Goal: Task Accomplishment & Management: Complete application form

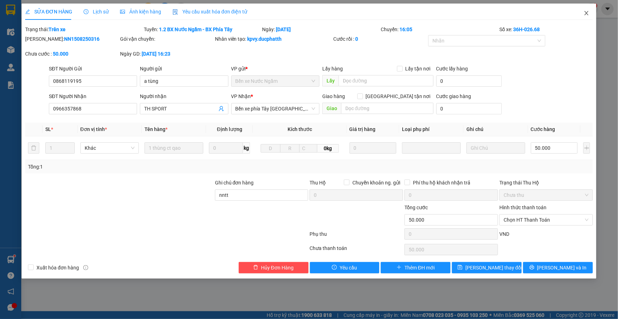
click at [586, 14] on icon "close" at bounding box center [586, 13] width 6 height 6
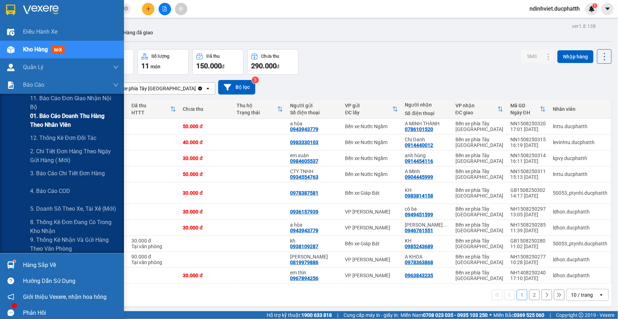
click at [48, 124] on span "01. Báo cáo doanh thu hàng theo nhân viên" at bounding box center [74, 121] width 88 height 18
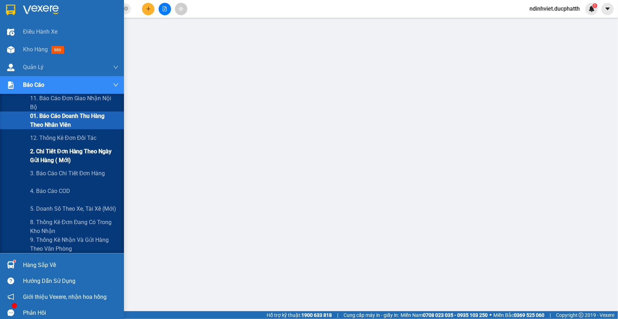
click at [77, 156] on span "2. Chi tiết đơn hàng theo ngày gửi hàng ( mới)" at bounding box center [74, 156] width 88 height 18
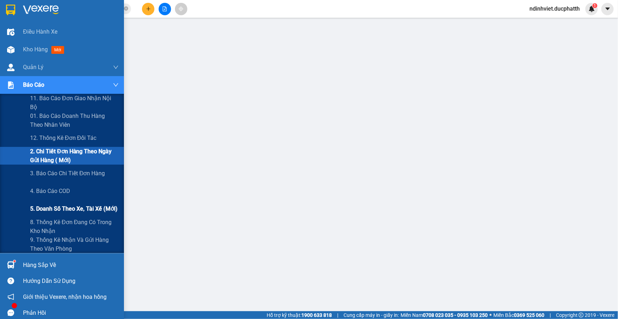
click at [86, 210] on span "5. Doanh số theo xe, tài xế (mới)" at bounding box center [73, 208] width 87 height 9
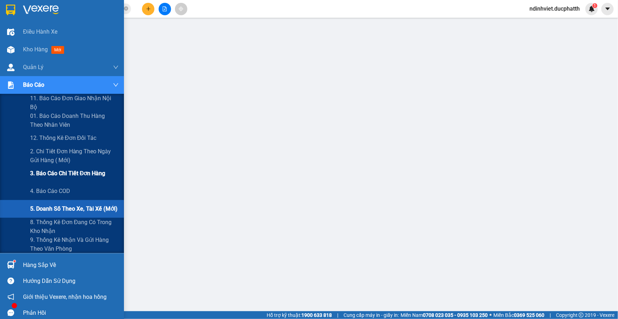
scroll to position [5, 0]
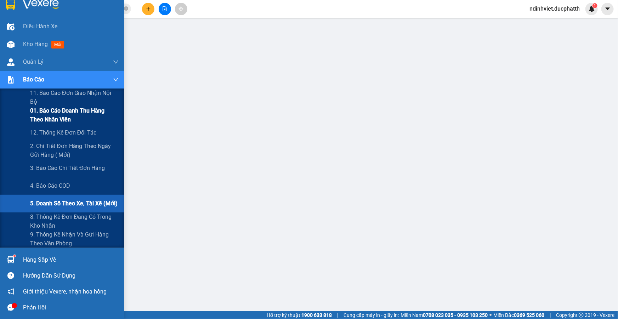
click at [58, 119] on span "01. Báo cáo doanh thu hàng theo nhân viên" at bounding box center [74, 115] width 88 height 18
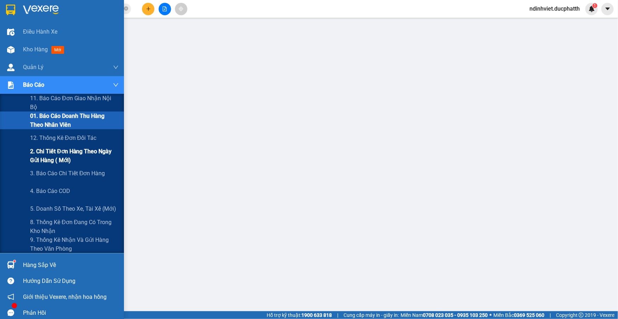
click at [95, 155] on span "2. Chi tiết đơn hàng theo ngày gửi hàng ( mới)" at bounding box center [74, 156] width 88 height 18
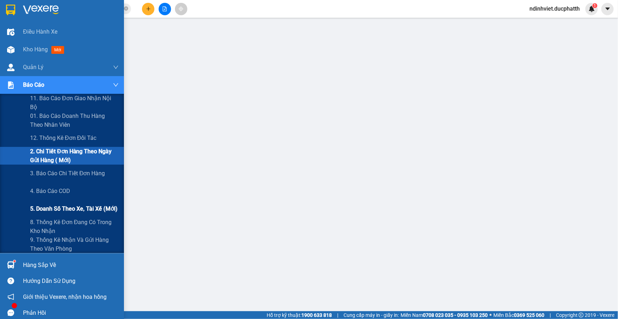
click at [86, 212] on span "5. Doanh số theo xe, tài xế (mới)" at bounding box center [73, 208] width 87 height 9
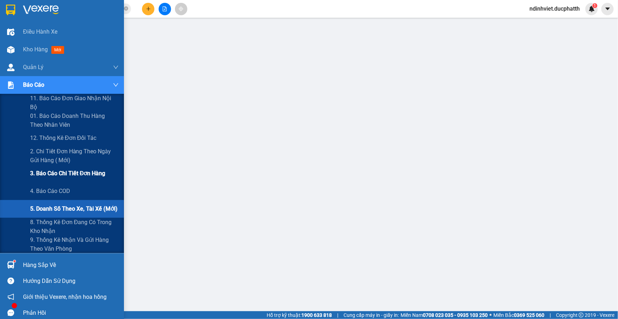
click at [78, 173] on span "3. Báo cáo chi tiết đơn hàng" at bounding box center [67, 173] width 75 height 9
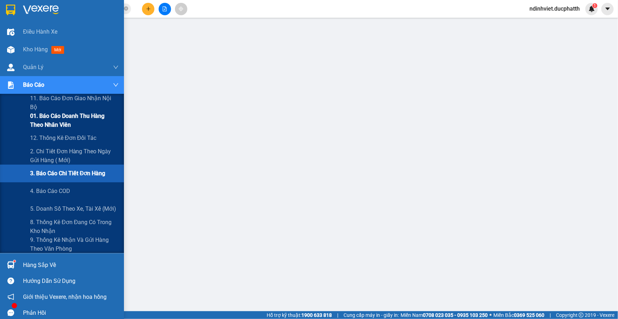
click at [74, 124] on span "01. Báo cáo doanh thu hàng theo nhân viên" at bounding box center [74, 121] width 88 height 18
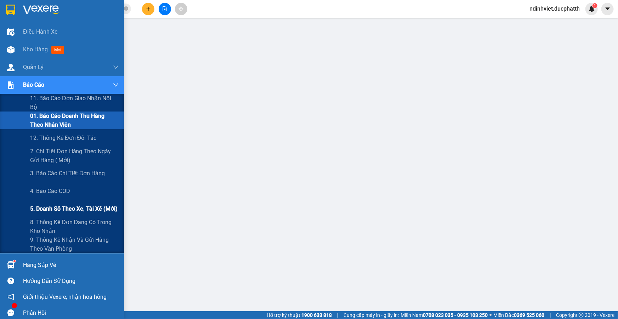
click at [77, 210] on span "5. Doanh số theo xe, tài xế (mới)" at bounding box center [73, 208] width 87 height 9
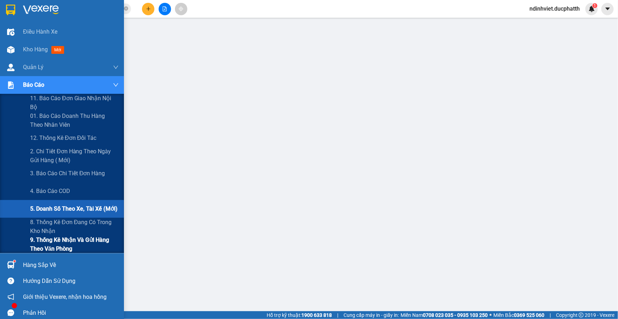
click at [77, 241] on span "9. Thống kê nhận và gửi hàng theo văn phòng" at bounding box center [74, 244] width 88 height 18
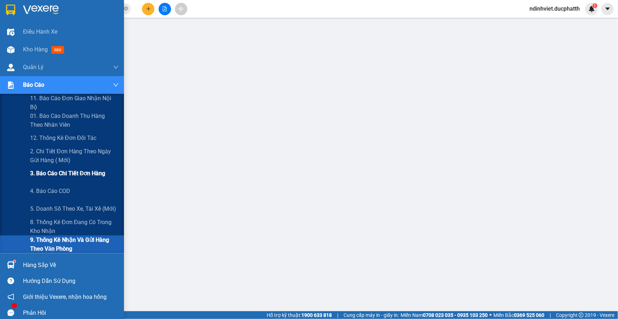
click at [63, 173] on span "3. Báo cáo chi tiết đơn hàng" at bounding box center [67, 173] width 75 height 9
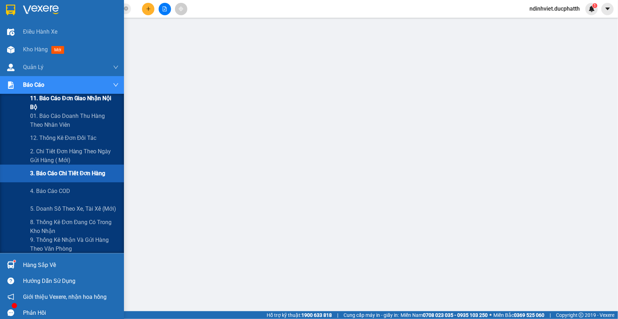
click at [92, 99] on span "11. Báo cáo đơn giao nhận nội bộ" at bounding box center [74, 103] width 88 height 18
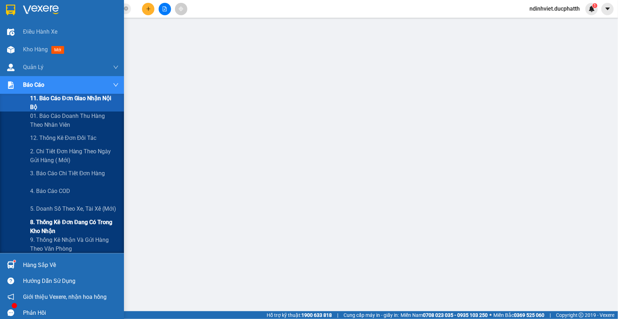
scroll to position [5, 0]
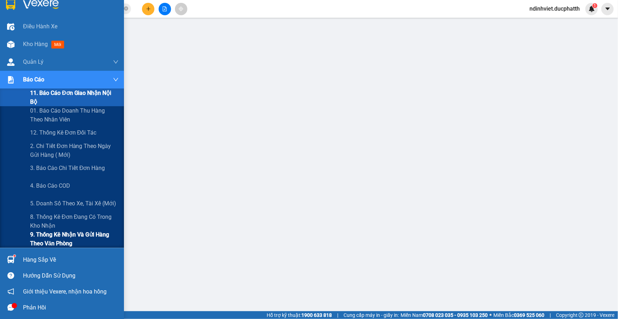
click at [63, 237] on span "9. Thống kê nhận và gửi hàng theo văn phòng" at bounding box center [74, 239] width 88 height 18
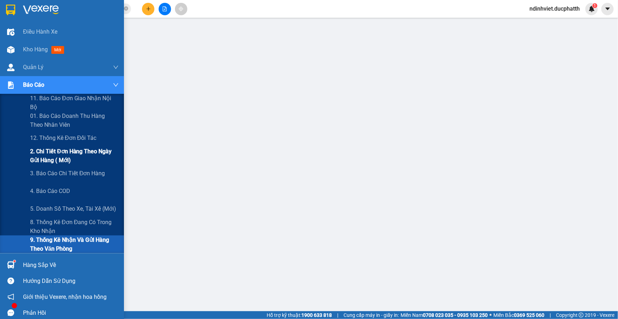
click at [67, 157] on span "2. Chi tiết đơn hàng theo ngày gửi hàng ( mới)" at bounding box center [74, 156] width 88 height 18
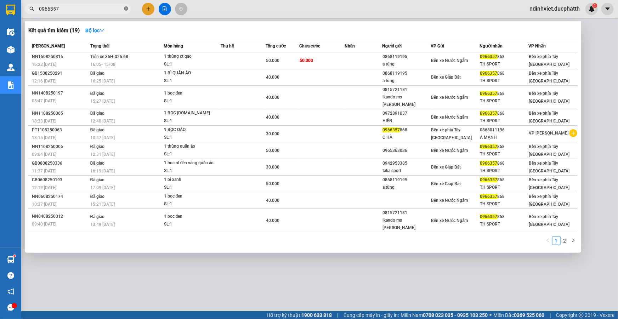
click at [126, 8] on icon "close-circle" at bounding box center [126, 8] width 4 height 4
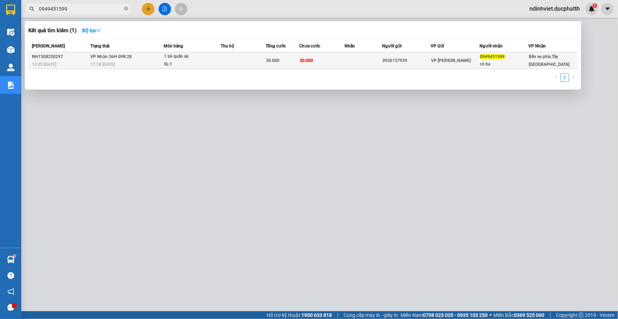
type input "0949451599"
click at [231, 57] on td at bounding box center [243, 60] width 45 height 17
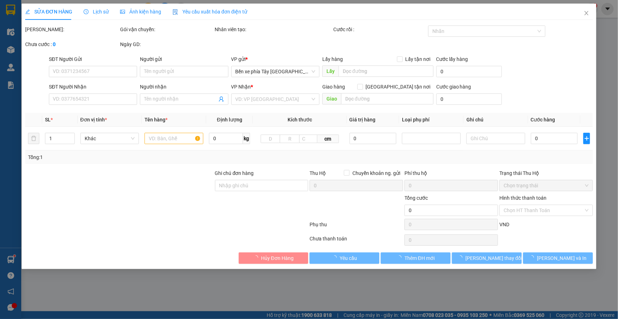
type input "0936157939"
type input "0949451599"
type input "cô ba"
type input "nntt"
type input "30.000"
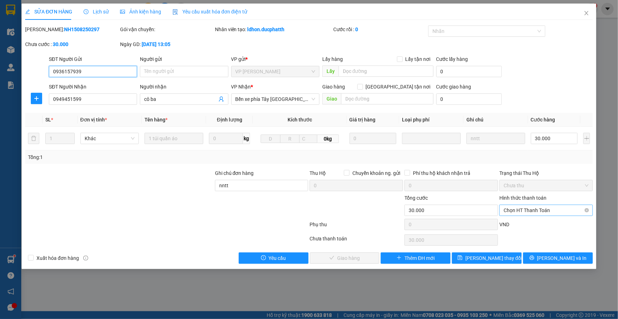
click at [516, 210] on span "Chọn HT Thanh Toán" at bounding box center [545, 210] width 85 height 11
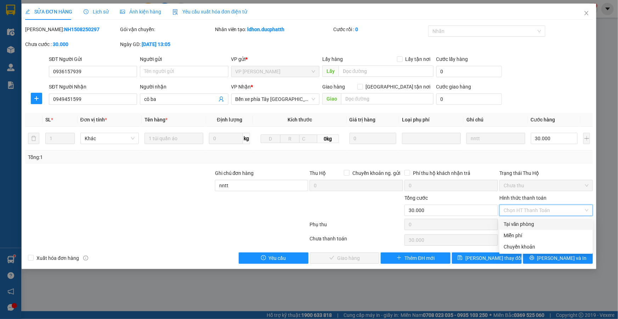
click at [525, 225] on div "Tại văn phòng" at bounding box center [545, 224] width 85 height 8
type input "0"
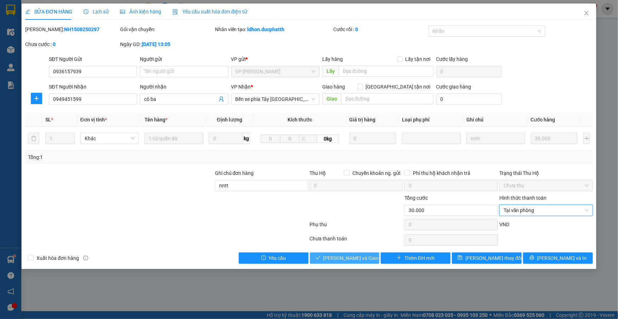
click at [355, 258] on span "[PERSON_NAME] và Giao hàng" at bounding box center [357, 258] width 68 height 8
